Goal: Navigation & Orientation: Find specific page/section

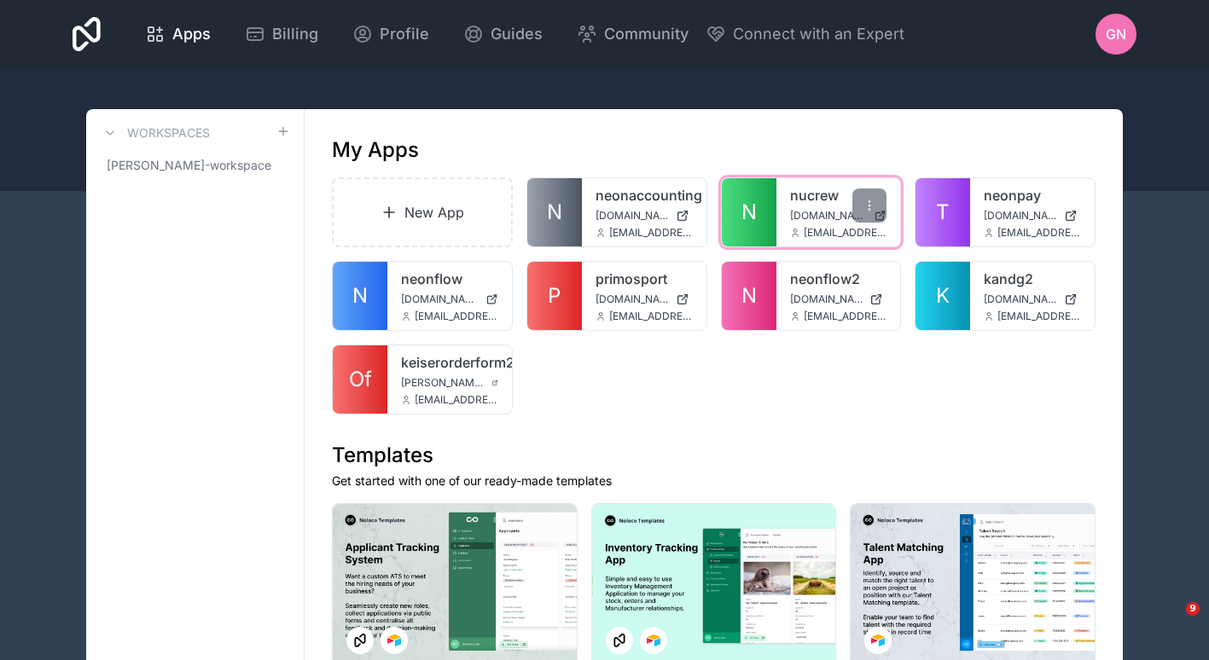
click at [752, 219] on span "N" at bounding box center [748, 212] width 15 height 27
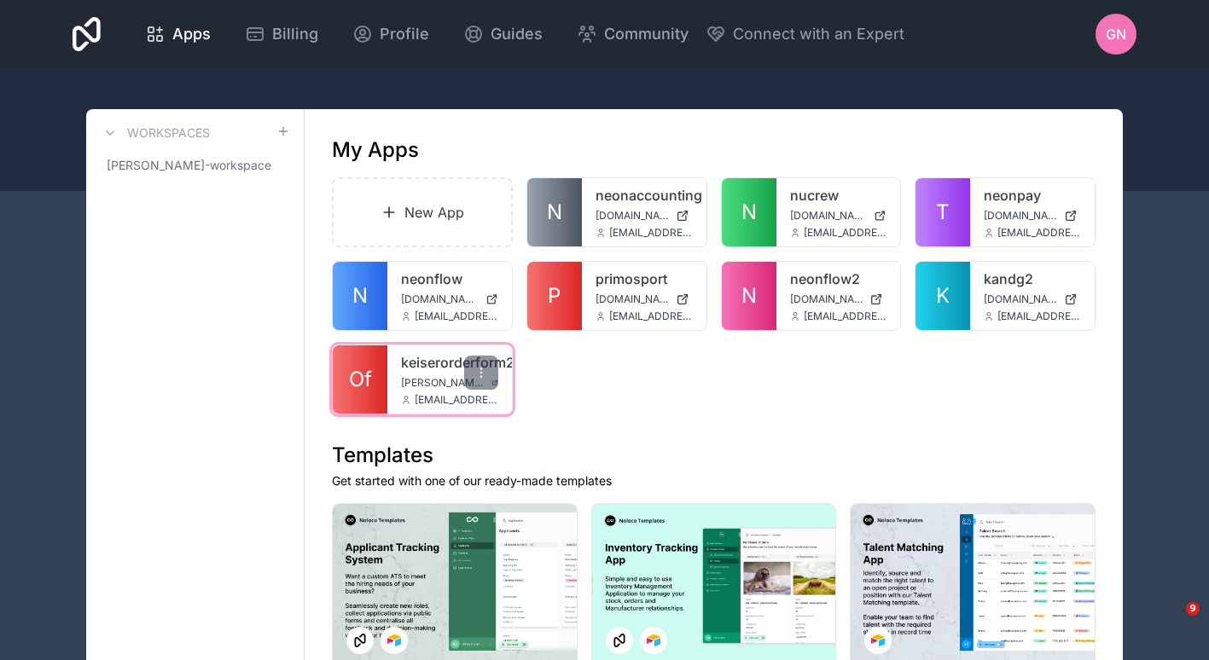
click at [360, 376] on span "Of" at bounding box center [360, 379] width 23 height 27
